Goal: Transaction & Acquisition: Book appointment/travel/reservation

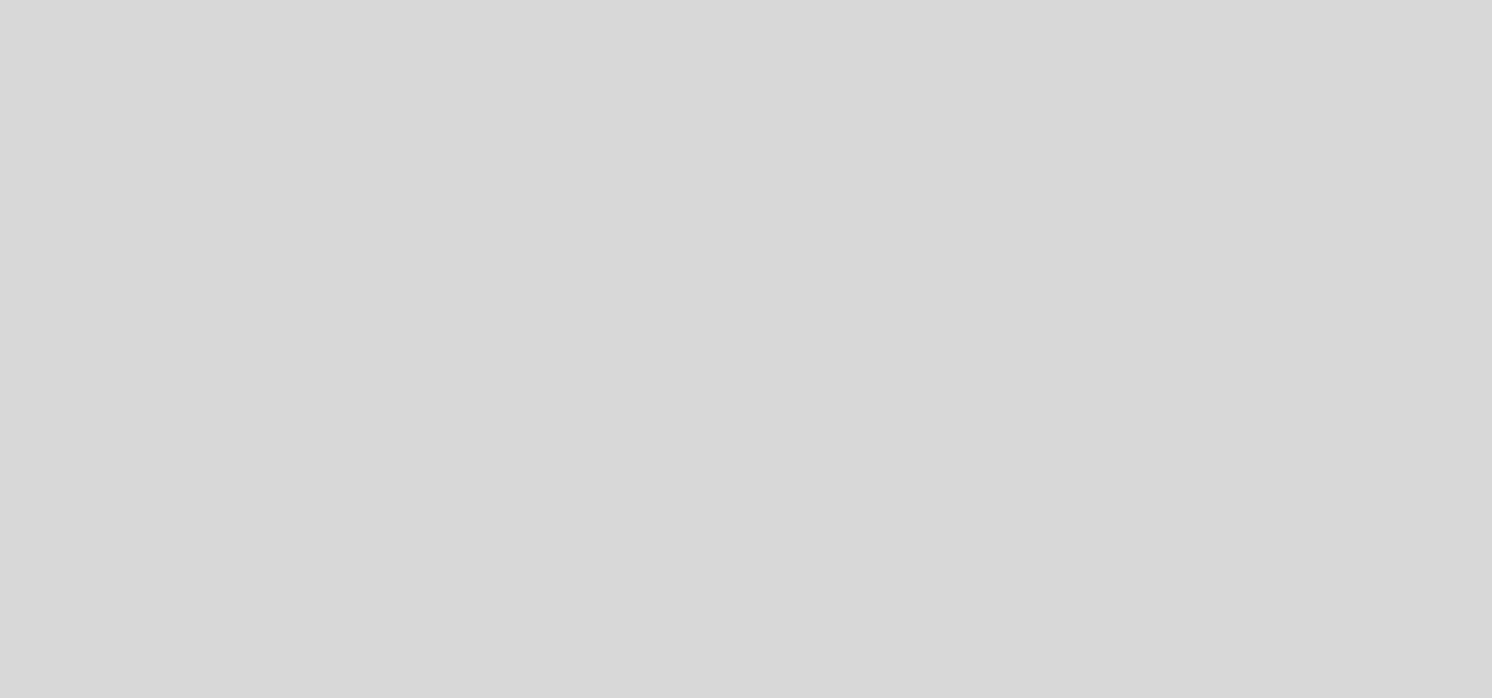
select select "es"
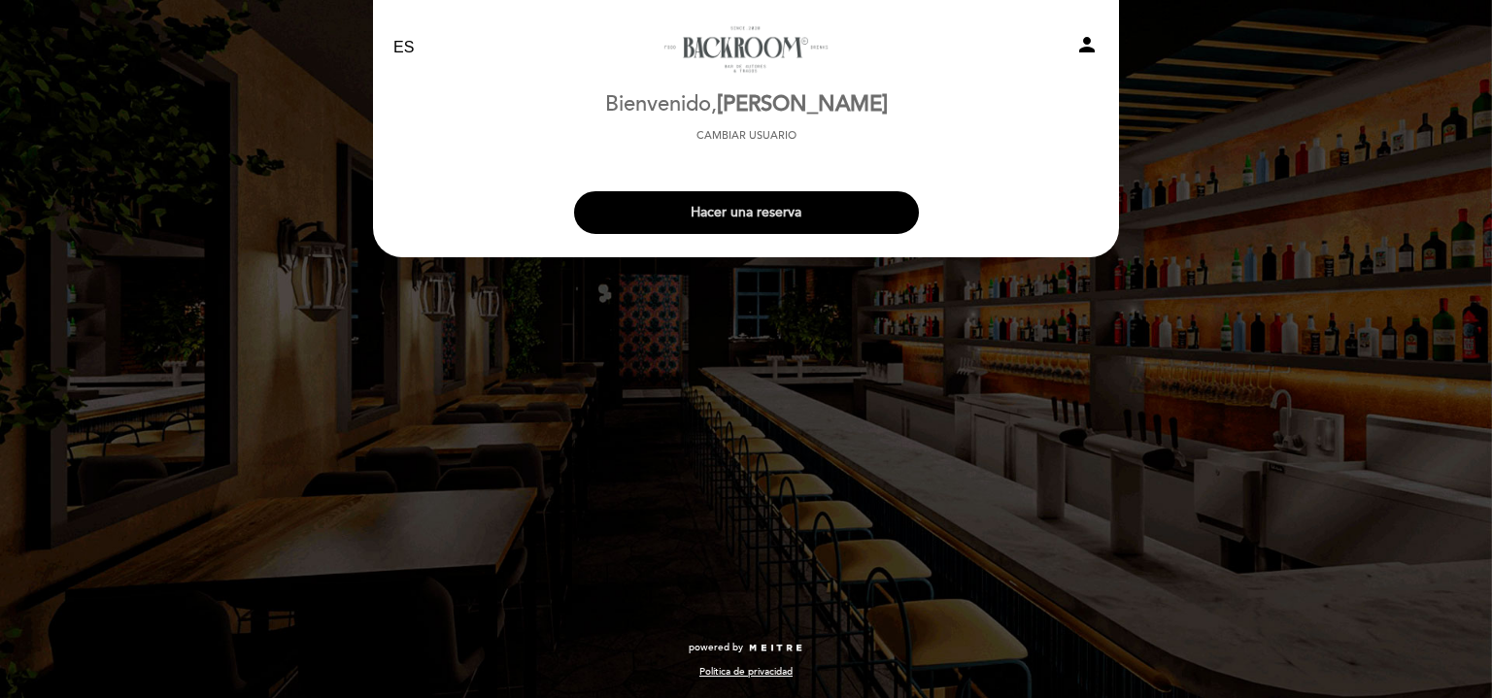
click at [720, 197] on button "Hacer una reserva" at bounding box center [746, 212] width 345 height 43
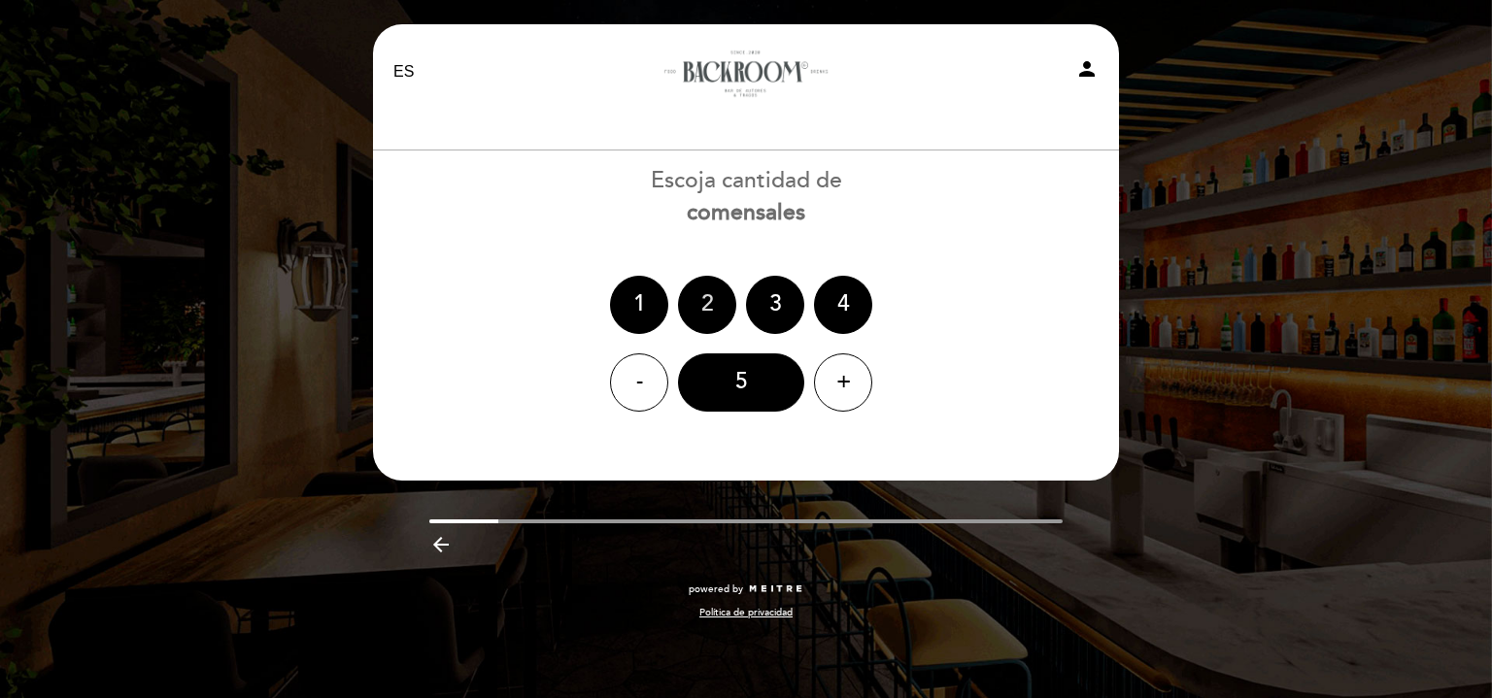
click at [711, 285] on div "2" at bounding box center [707, 305] width 58 height 58
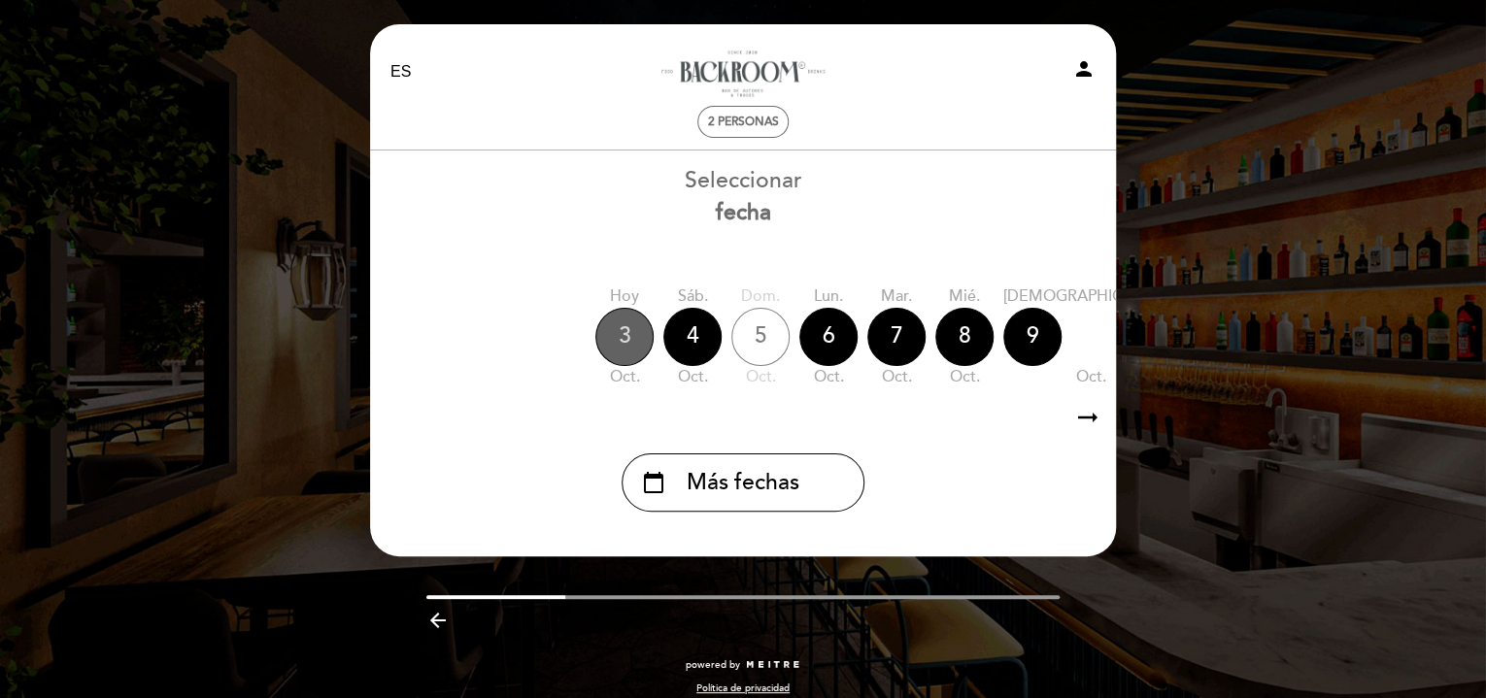
click at [634, 342] on div "3" at bounding box center [624, 337] width 58 height 58
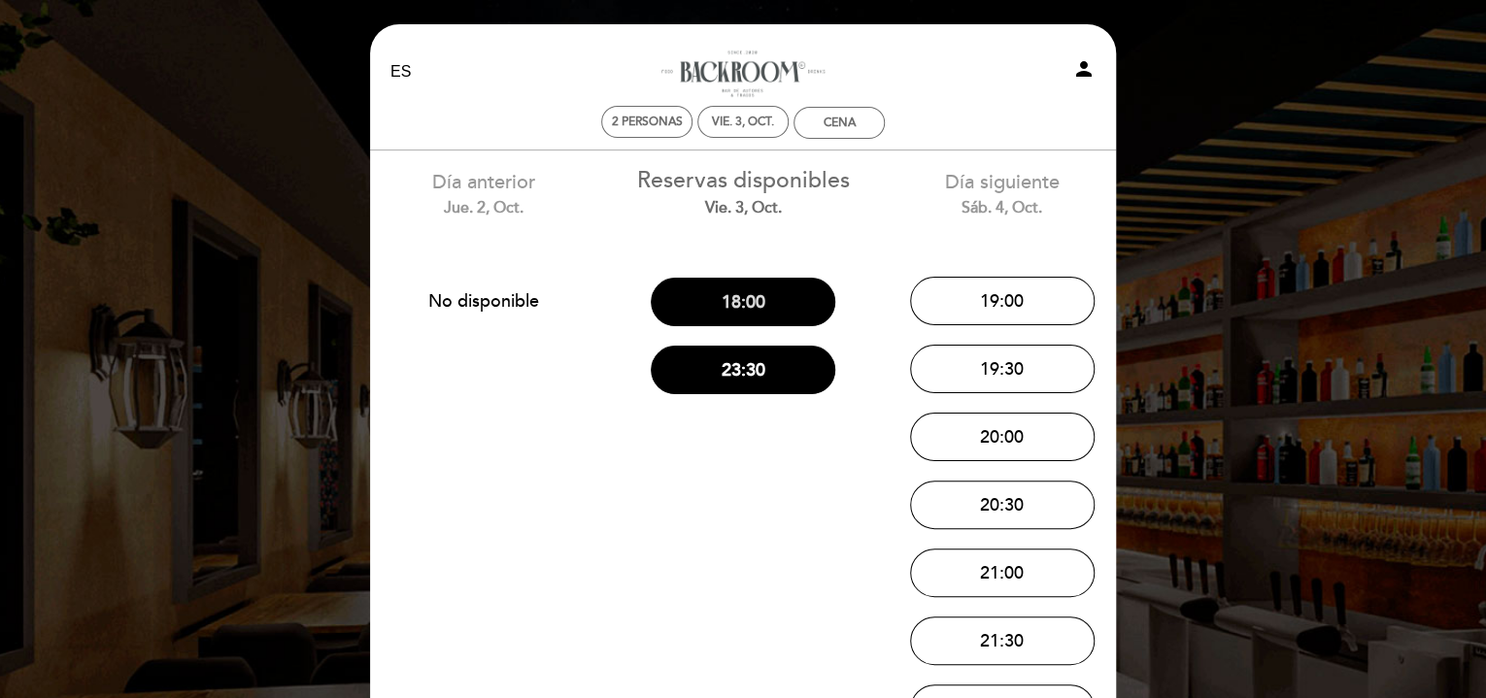
click at [742, 293] on button "18:00" at bounding box center [743, 302] width 185 height 49
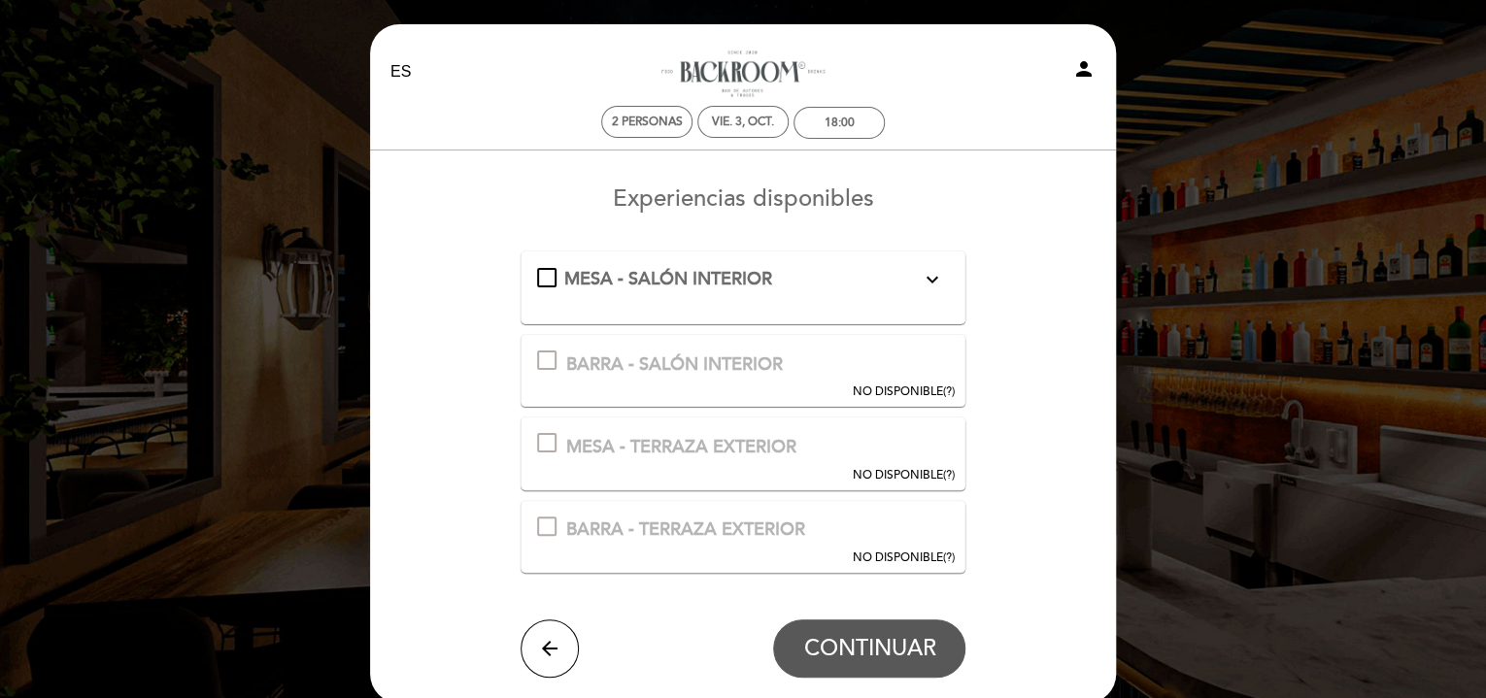
click at [923, 269] on icon "expand_more" at bounding box center [931, 279] width 23 height 23
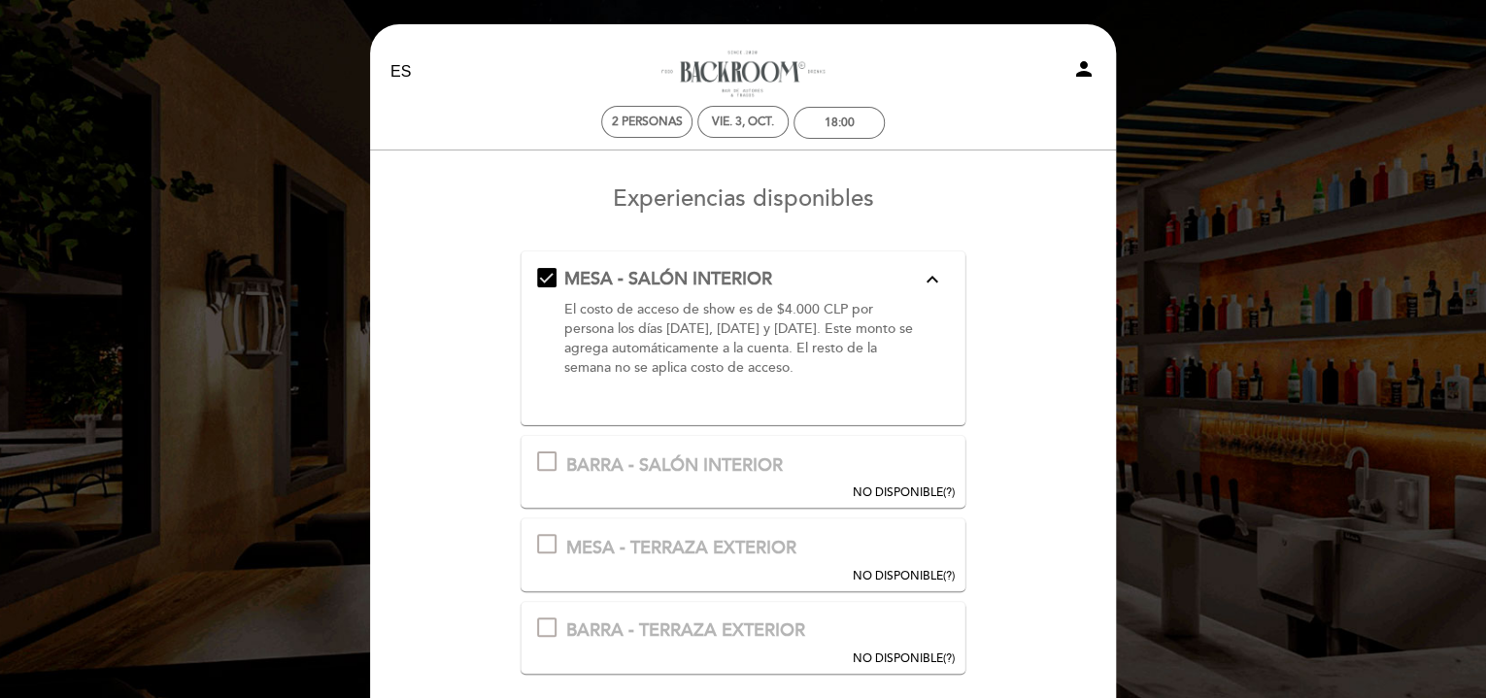
click at [923, 269] on icon "expand_less" at bounding box center [931, 279] width 23 height 23
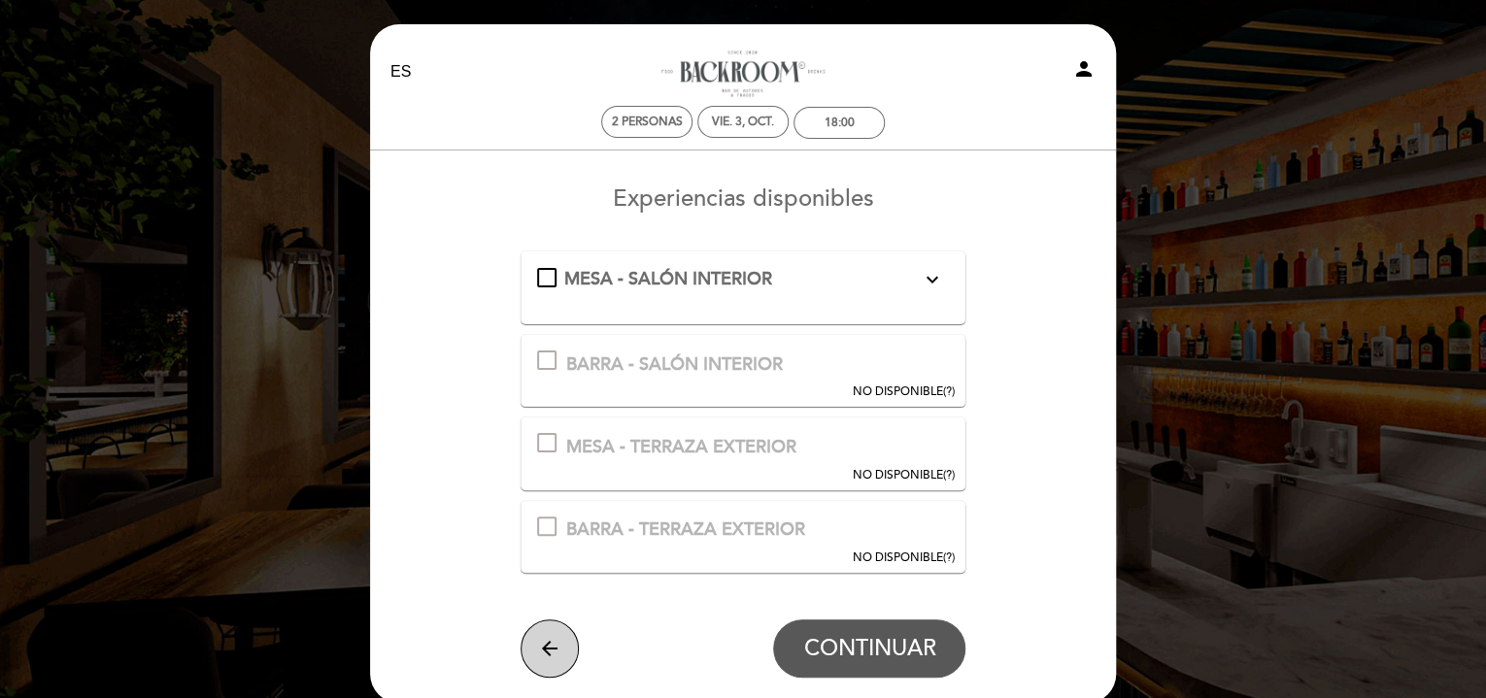
click at [532, 649] on button "arrow_back" at bounding box center [549, 649] width 58 height 58
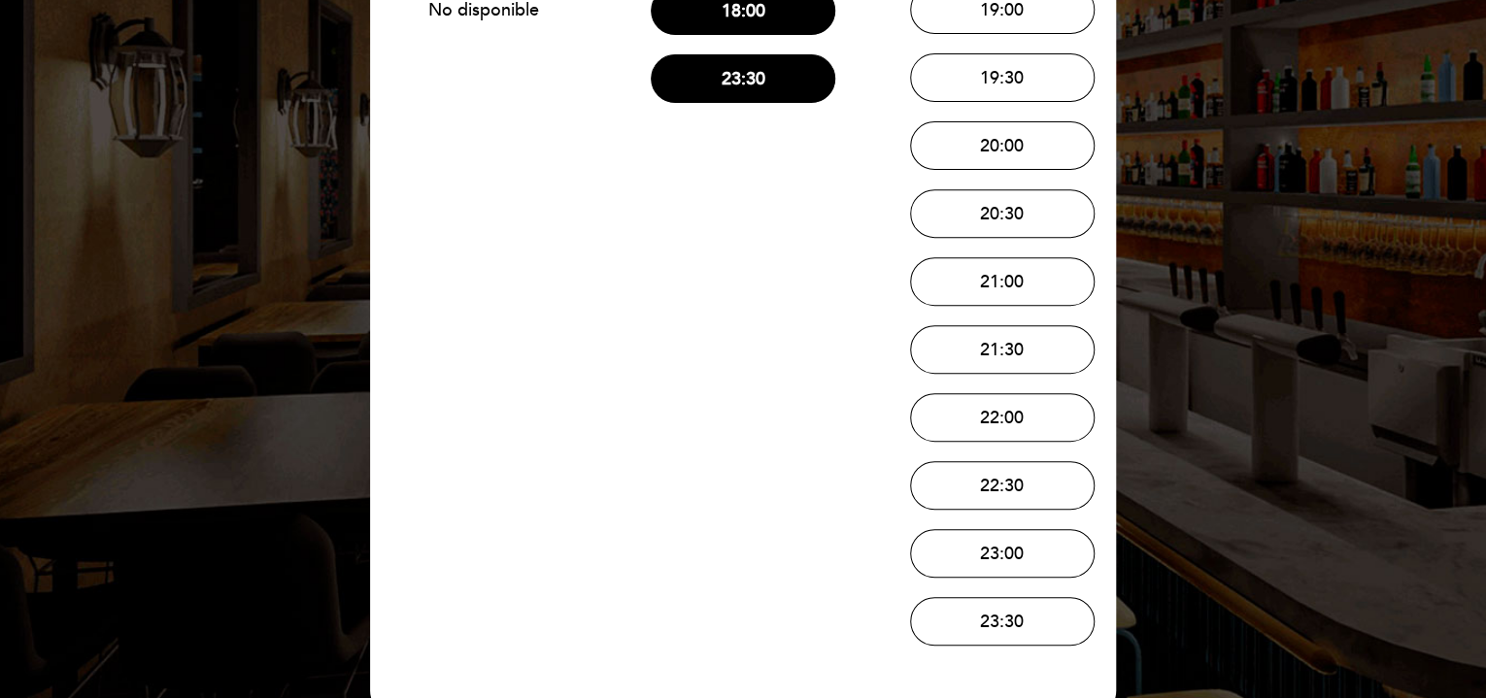
scroll to position [471, 0]
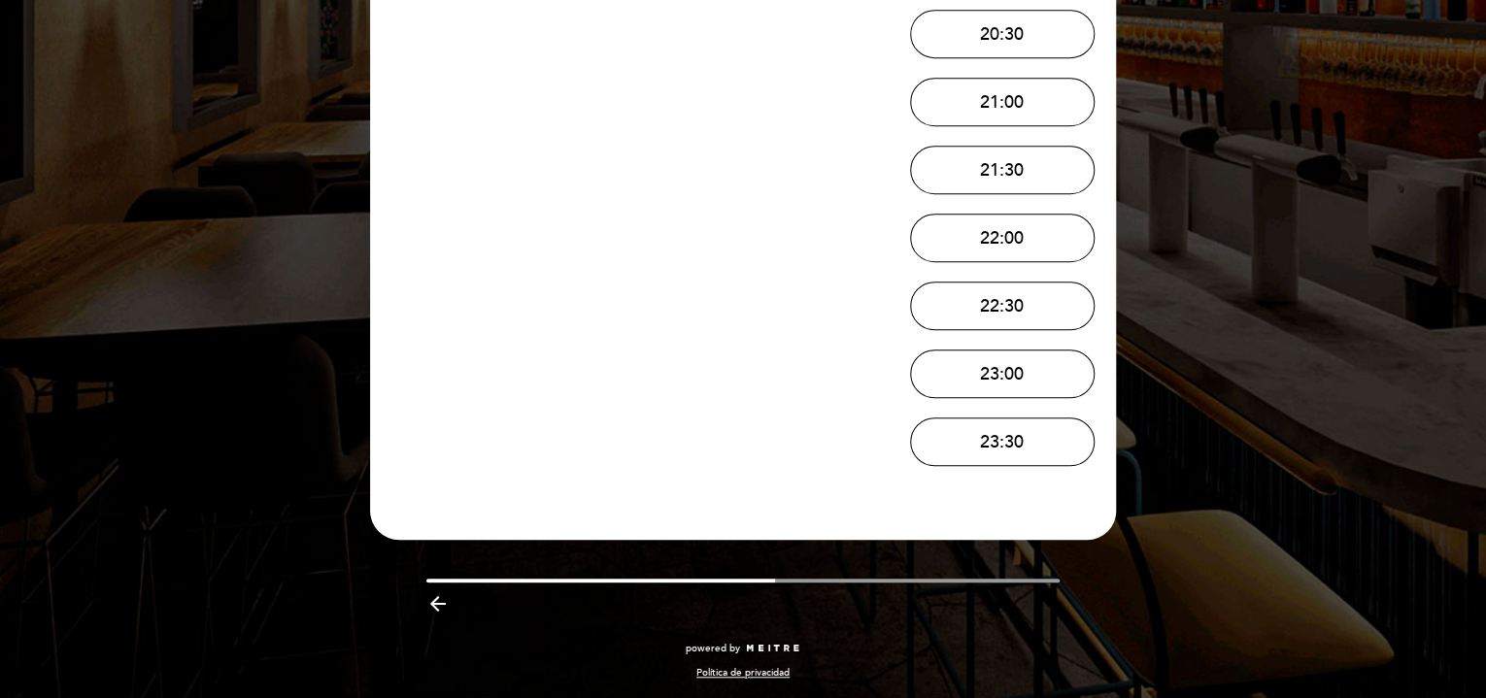
click at [442, 598] on icon "arrow_backward" at bounding box center [437, 603] width 23 height 23
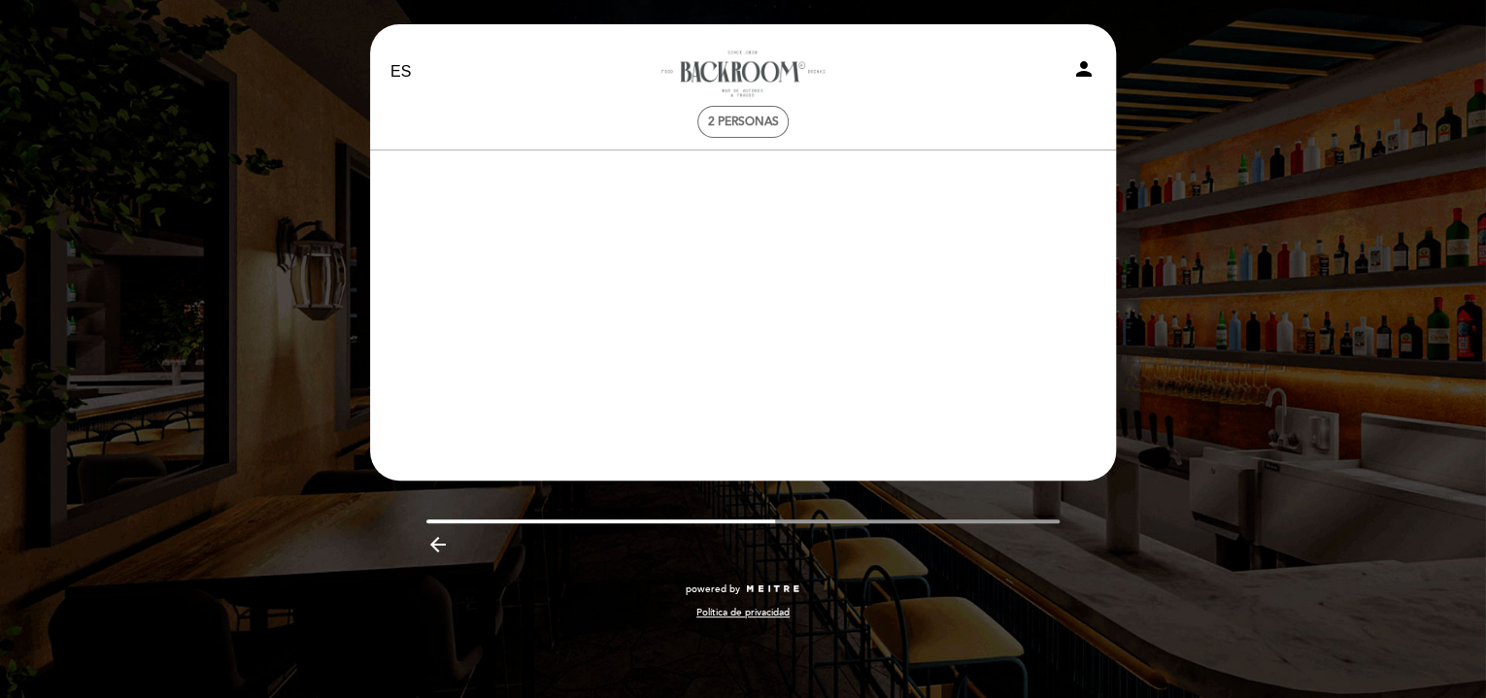
scroll to position [0, 0]
